Goal: Obtain resource: Download file/media

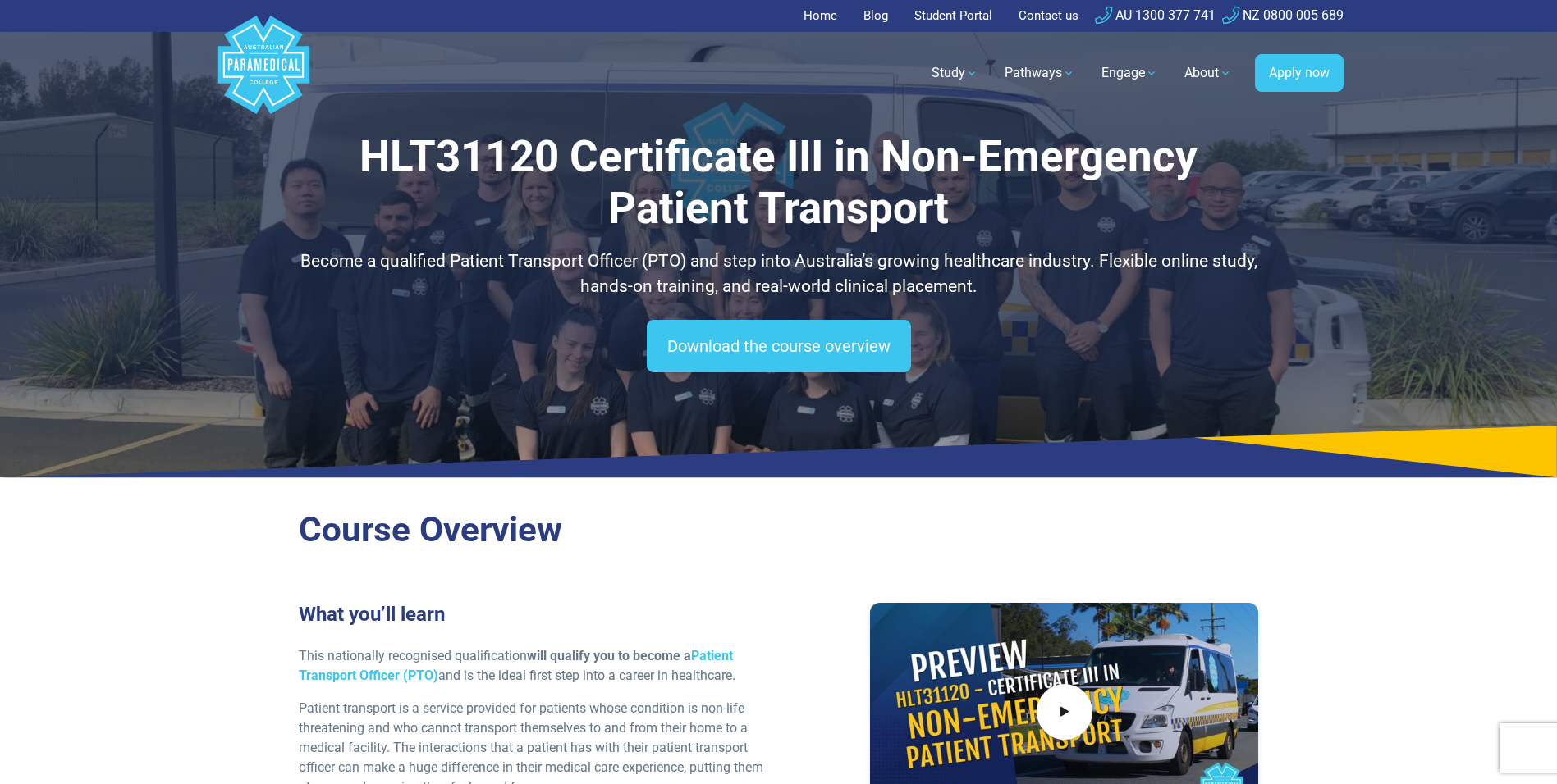
click at [669, 511] on h2 "Course Overview" at bounding box center [778, 530] width 961 height 41
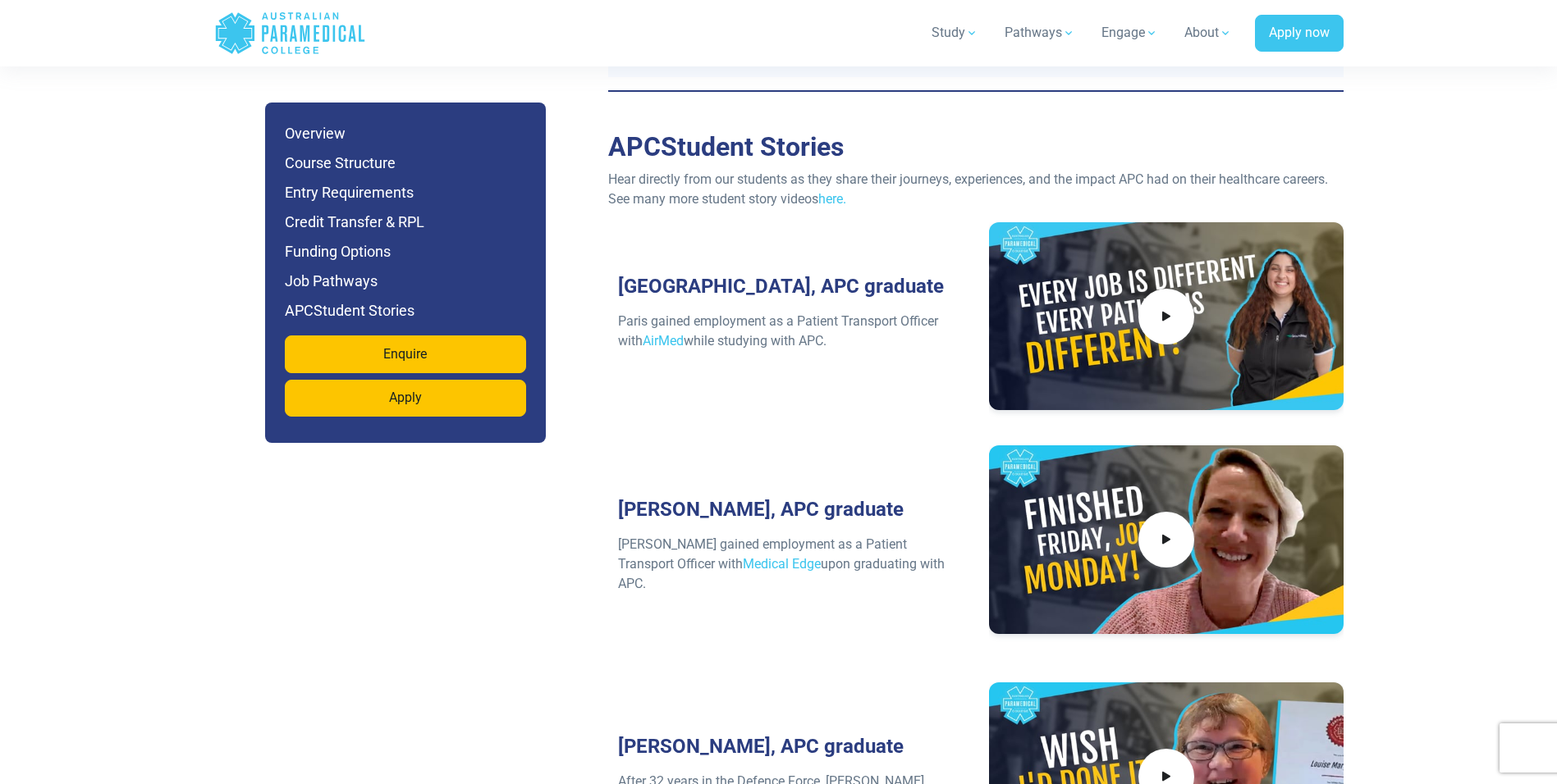
scroll to position [6290, 0]
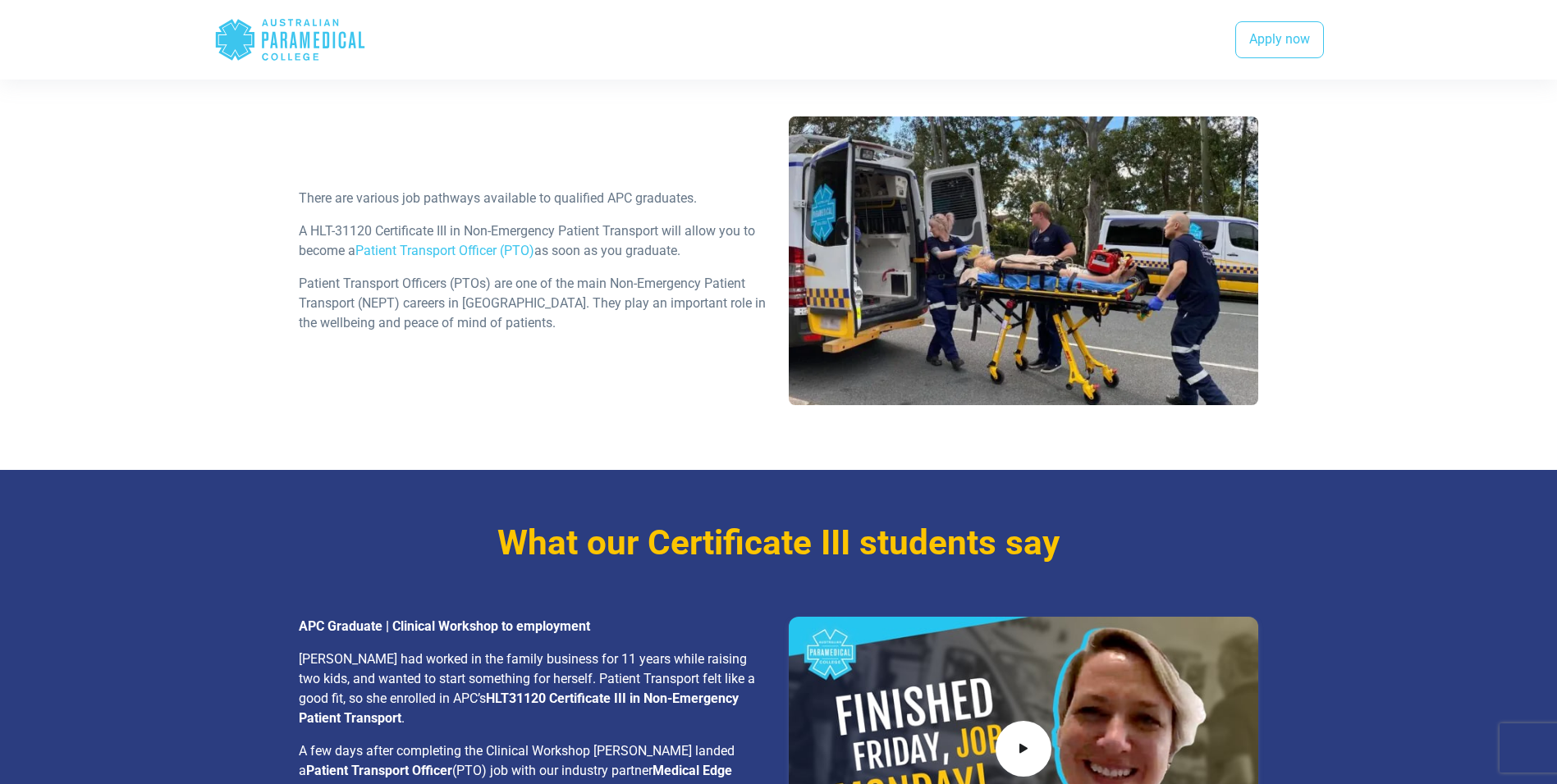
scroll to position [2188, 0]
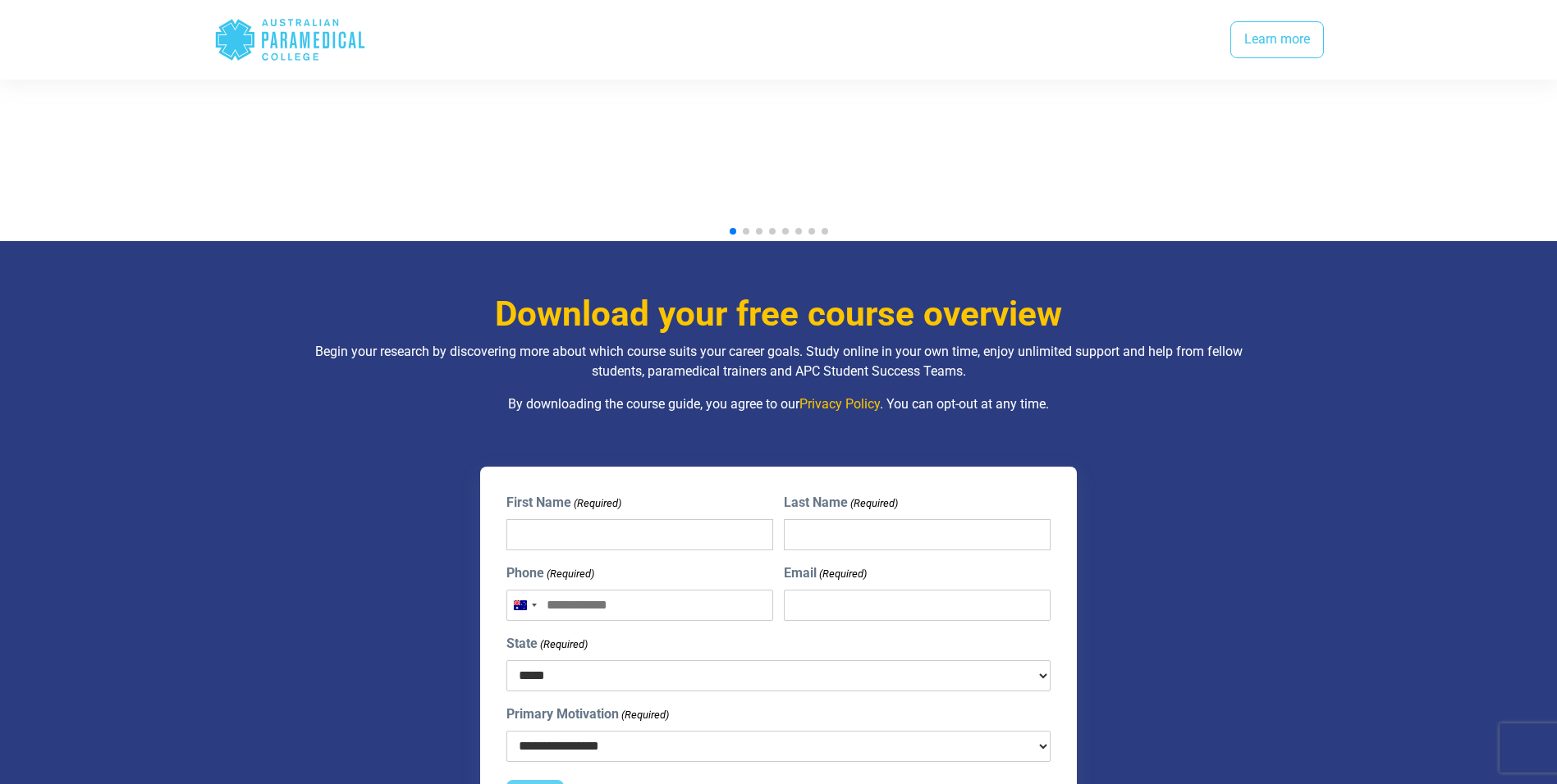
scroll to position [1368, 0]
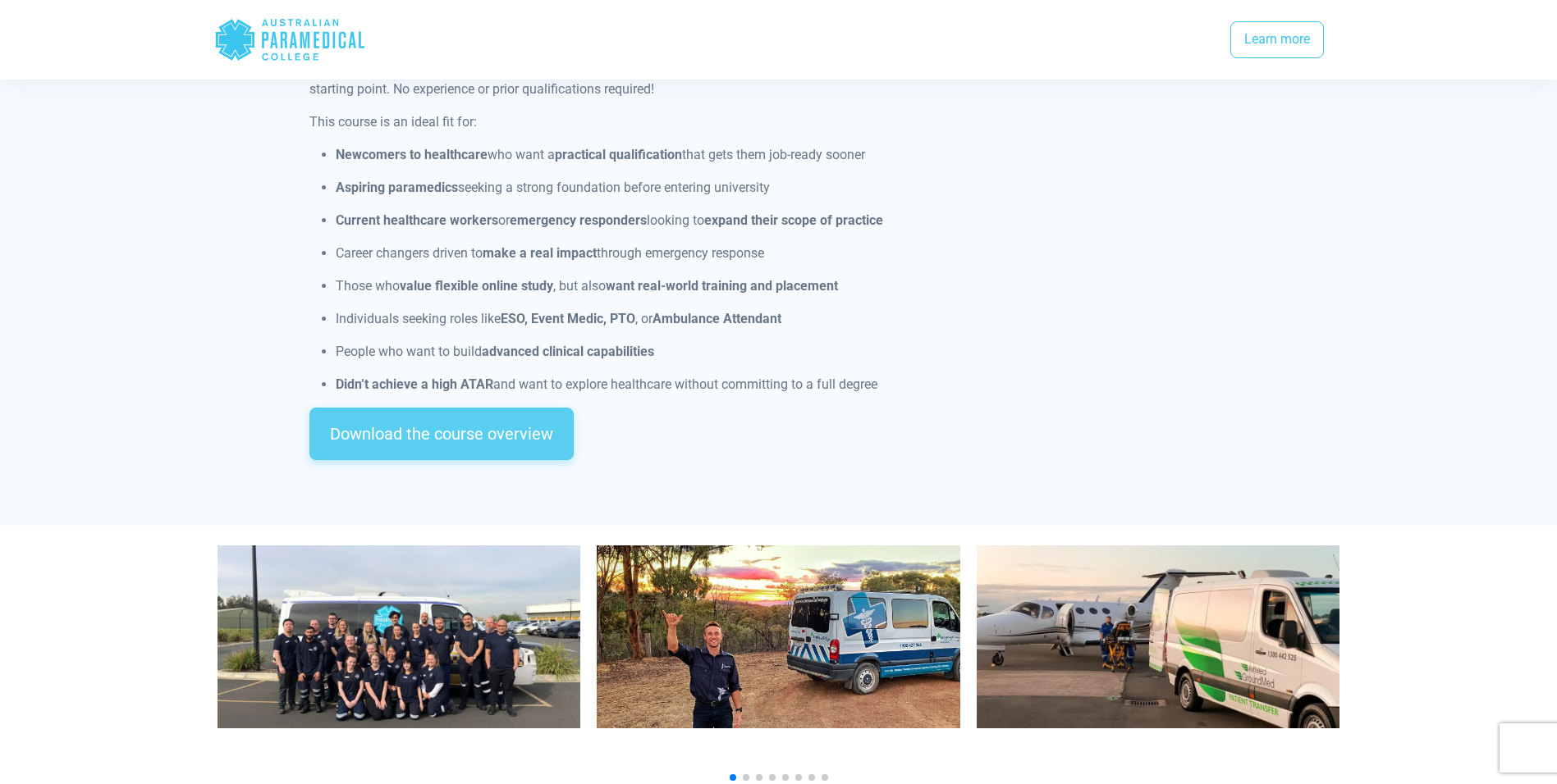
click at [519, 407] on link "Download the course overview" at bounding box center [441, 433] width 264 height 53
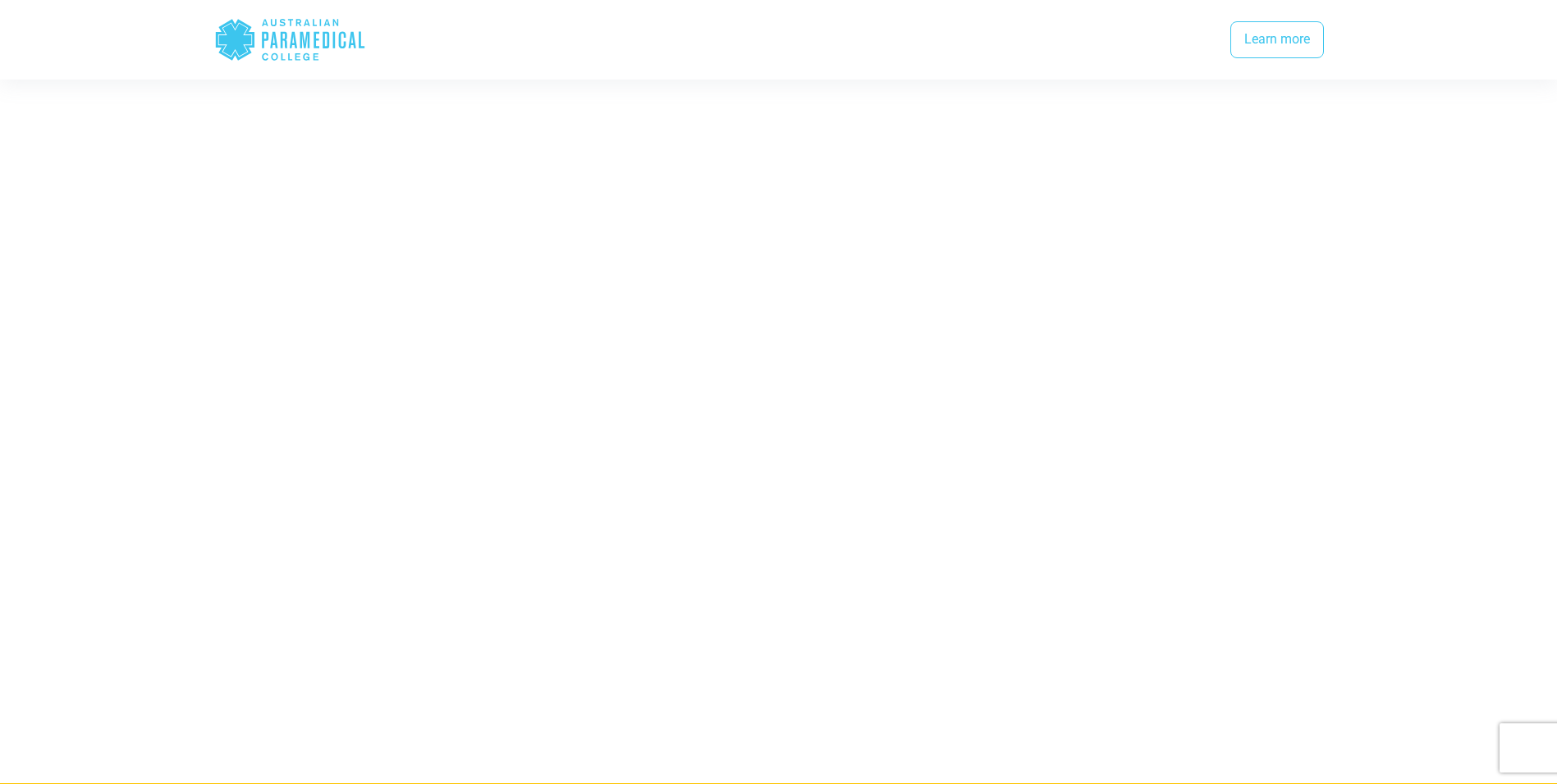
scroll to position [2727, 0]
